Goal: Transaction & Acquisition: Purchase product/service

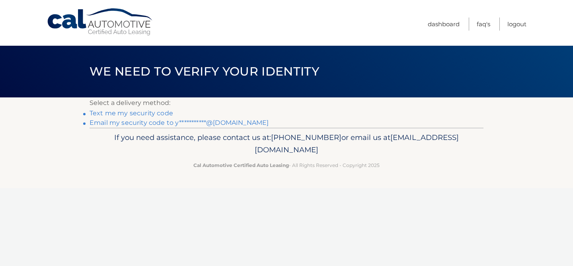
click at [167, 113] on link "Text me my security code" at bounding box center [132, 113] width 84 height 8
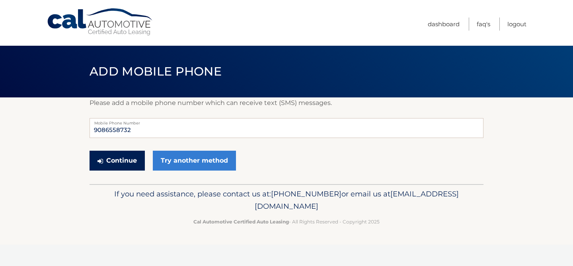
click at [121, 162] on button "Continue" at bounding box center [117, 161] width 55 height 20
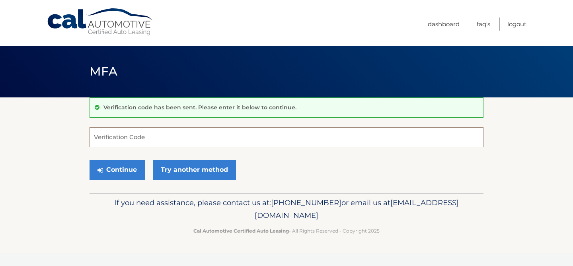
click at [135, 136] on input "Verification Code" at bounding box center [287, 137] width 394 height 20
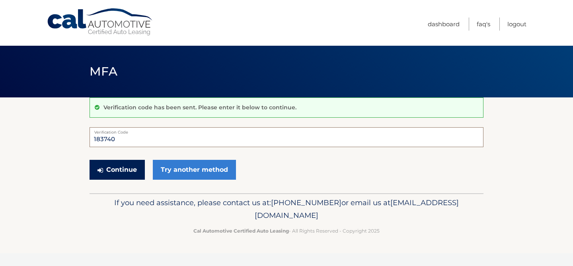
type input "183740"
click at [124, 171] on button "Continue" at bounding box center [117, 170] width 55 height 20
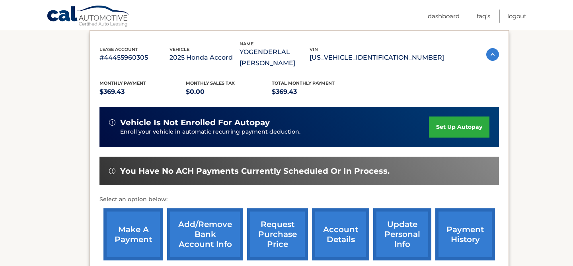
scroll to position [136, 0]
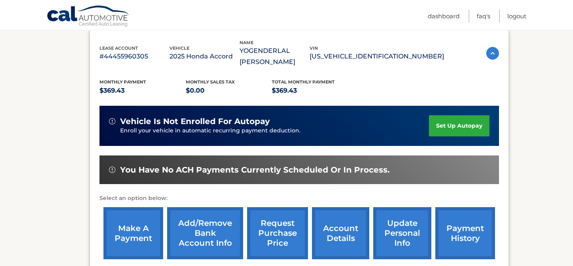
click at [140, 238] on link "make a payment" at bounding box center [133, 233] width 60 height 52
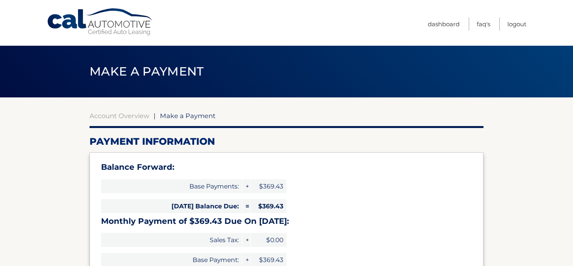
select select "YTFhMzdkMWYtY2E0ZC00ZDZkLTgyNDgtYWYzZGY0YmQxZGY4"
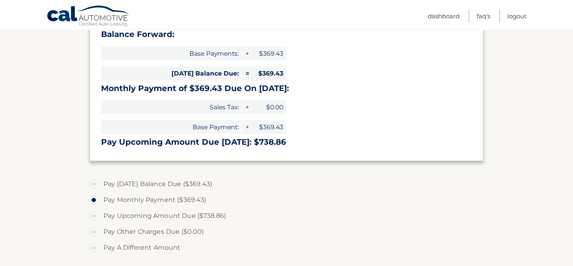
scroll to position [141, 0]
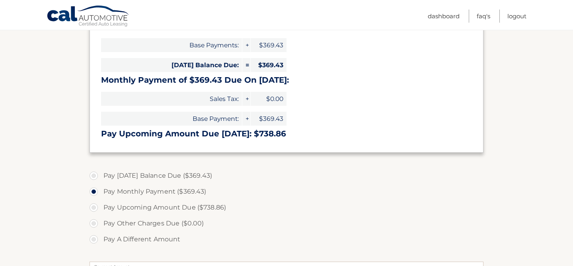
click at [206, 174] on label "Pay [DATE] Balance Due ($369.43)" at bounding box center [287, 176] width 394 height 16
click at [101, 174] on input "Pay [DATE] Balance Due ($369.43)" at bounding box center [97, 174] width 8 height 13
radio input "true"
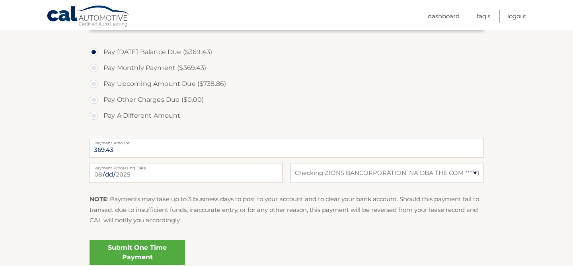
scroll to position [269, 0]
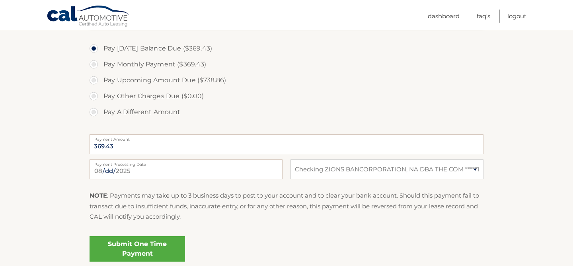
click at [143, 251] on link "Submit One Time Payment" at bounding box center [137, 248] width 95 height 25
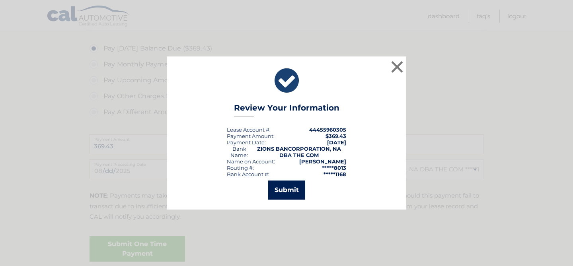
click at [303, 188] on button "Submit" at bounding box center [286, 190] width 37 height 19
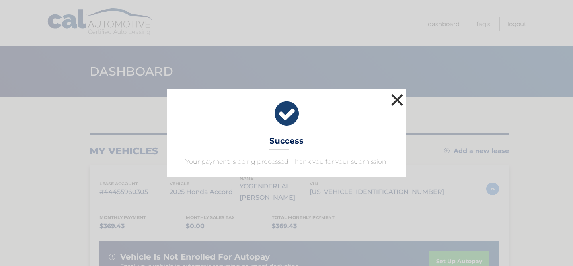
click at [399, 96] on button "×" at bounding box center [397, 100] width 16 height 16
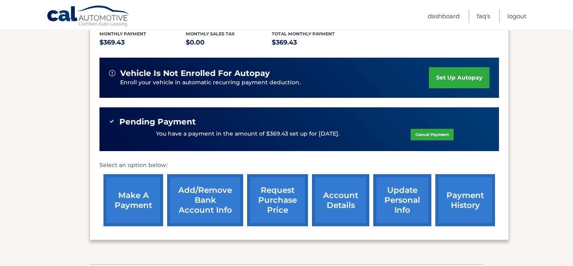
scroll to position [187, 0]
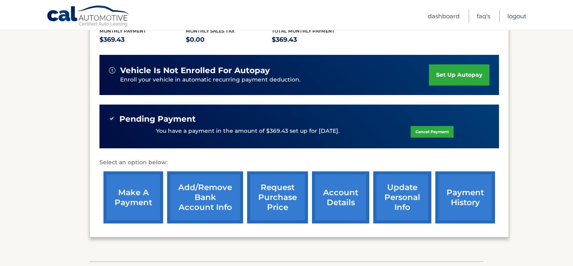
click at [520, 17] on link "Logout" at bounding box center [516, 16] width 19 height 13
